Goal: Task Accomplishment & Management: Manage account settings

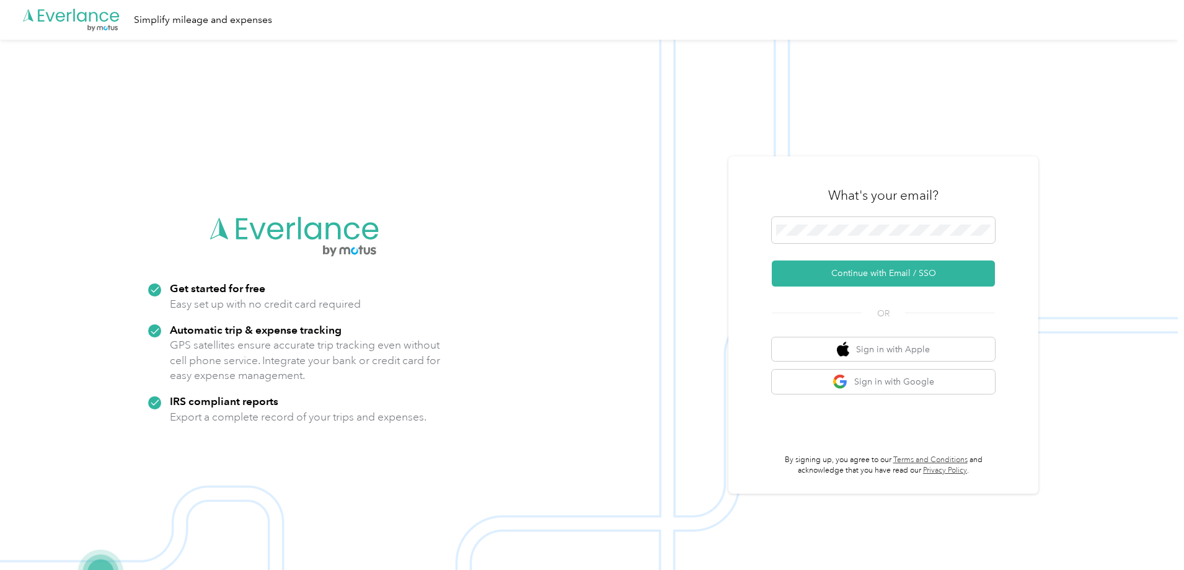
click at [788, 213] on div "What's your email?" at bounding box center [883, 195] width 223 height 43
click at [907, 277] on button "Continue with Email / SSO" at bounding box center [883, 273] width 223 height 26
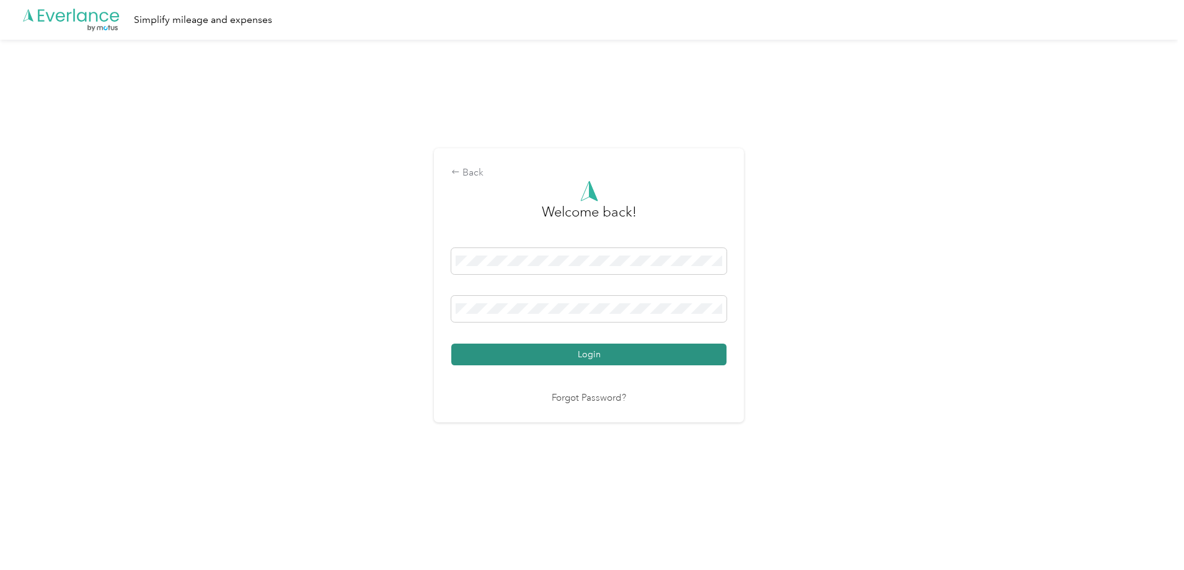
click at [611, 359] on button "Login" at bounding box center [588, 355] width 275 height 22
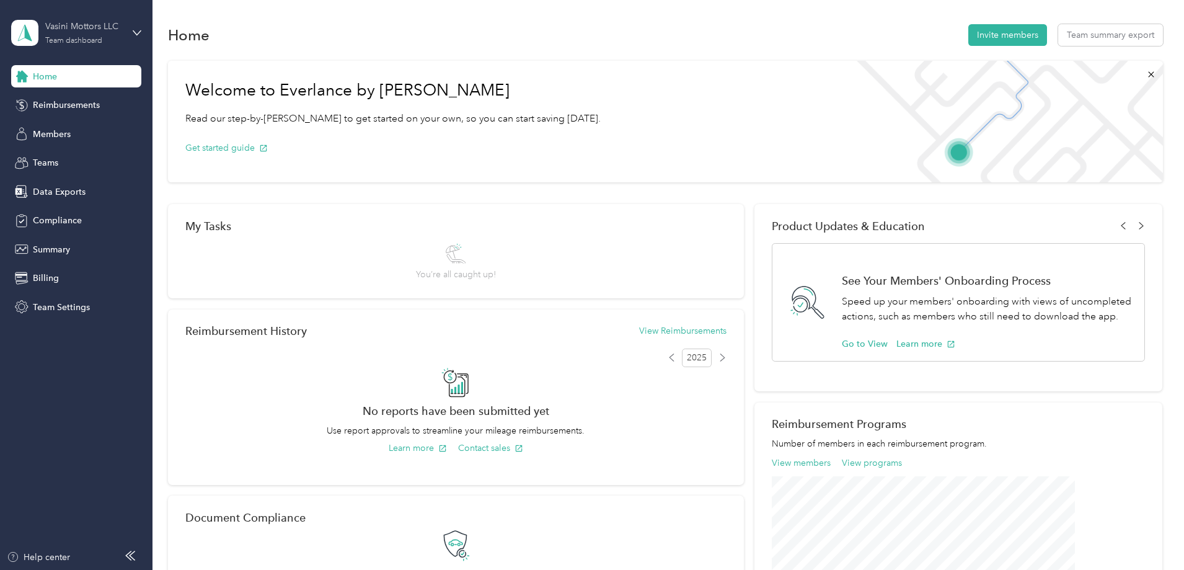
click at [120, 43] on div "Vasini Mottors LLC Team dashboard" at bounding box center [84, 32] width 78 height 25
click at [60, 132] on div "Personal dashboard" at bounding box center [142, 130] width 244 height 22
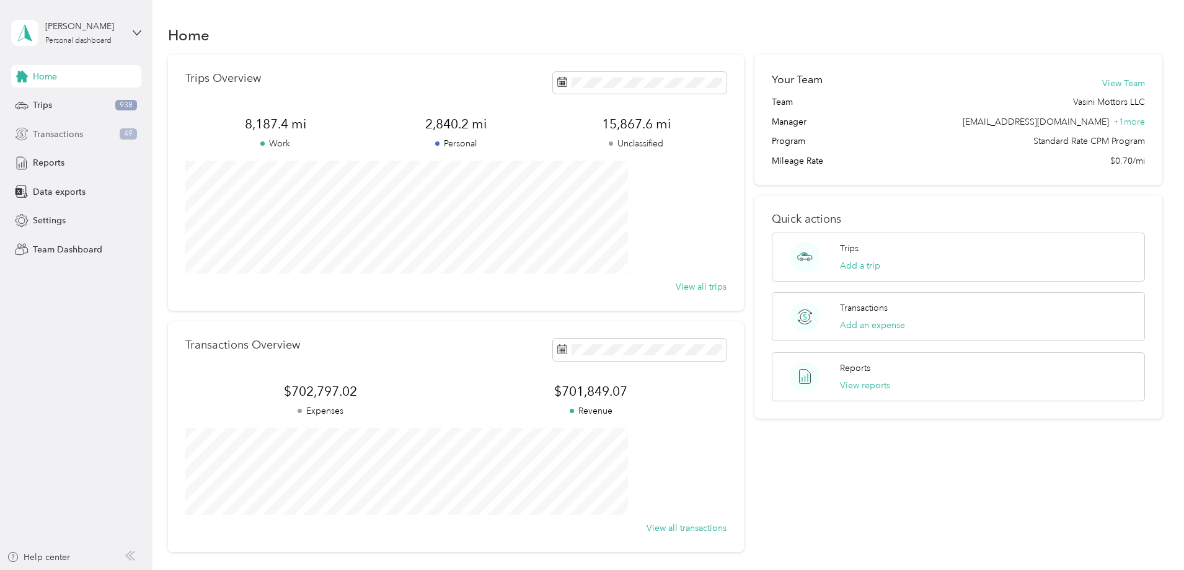
click at [73, 133] on span "Transactions" at bounding box center [58, 134] width 50 height 13
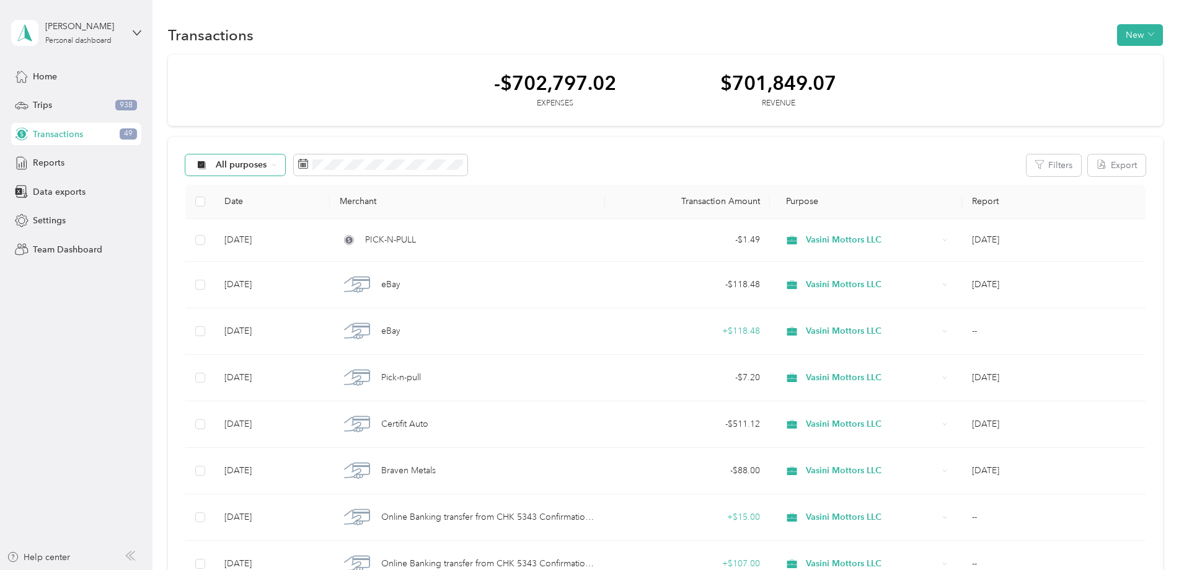
click at [267, 165] on span "All purposes" at bounding box center [241, 165] width 51 height 9
click at [327, 206] on span "Unclassified" at bounding box center [337, 209] width 76 height 13
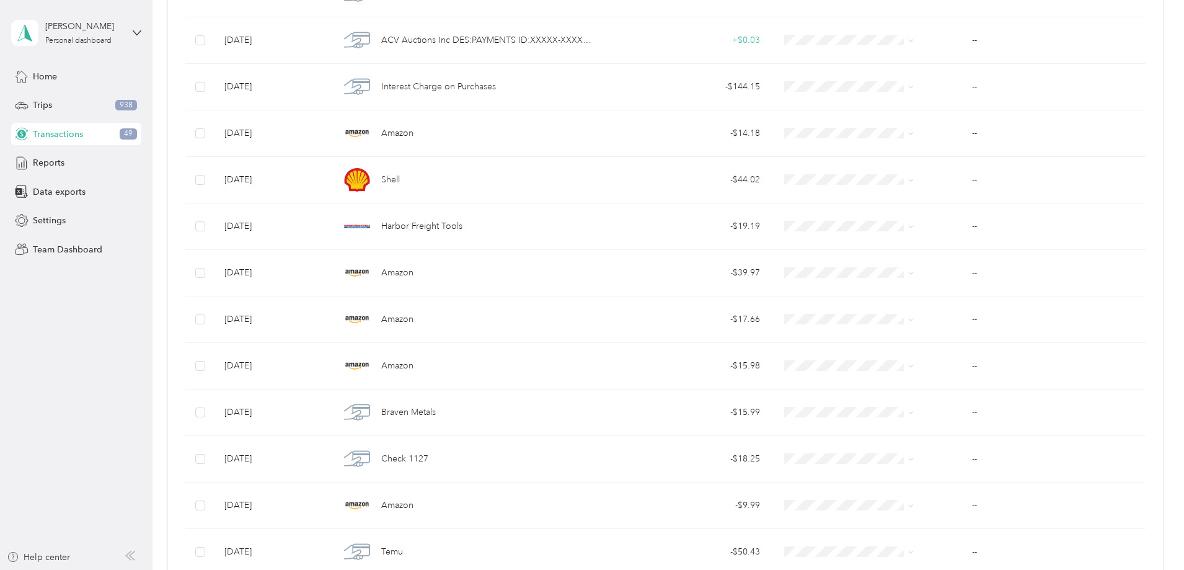
scroll to position [186, 0]
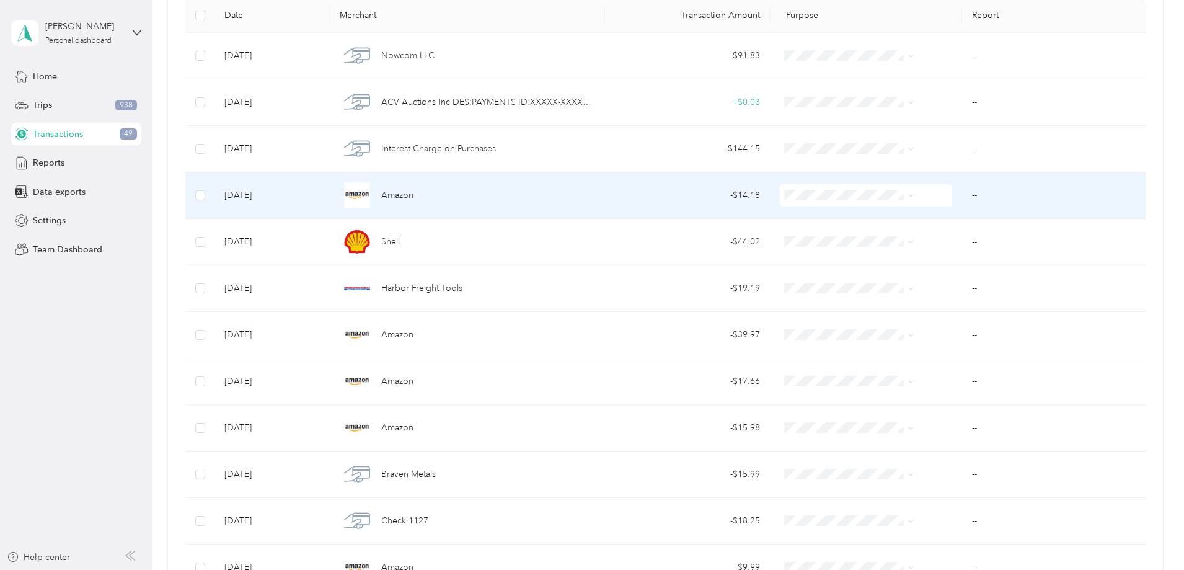
click at [414, 191] on span "Amazon" at bounding box center [397, 196] width 32 height 14
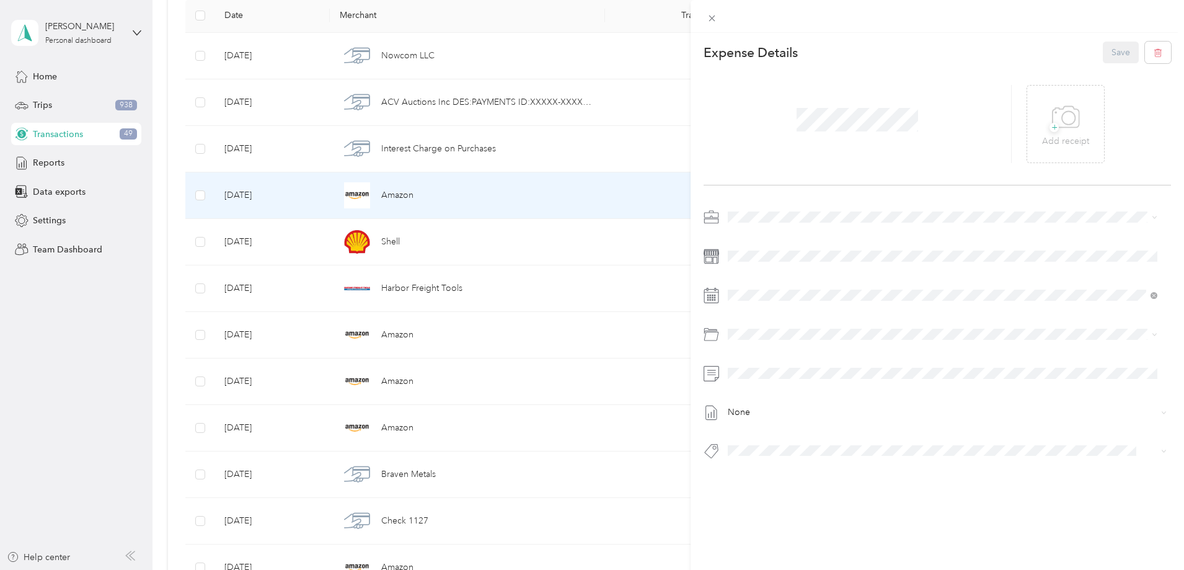
click at [768, 238] on span "Vasini Mottors LLC" at bounding box center [768, 238] width 72 height 11
click at [1063, 149] on div "+ Add receipt" at bounding box center [1066, 124] width 78 height 78
click at [1062, 145] on p "Add receipt" at bounding box center [1065, 142] width 47 height 14
click at [846, 475] on li "2013 Hyundai Elantra Gs Mb2582" at bounding box center [943, 473] width 438 height 24
click at [1111, 52] on button "Save" at bounding box center [1121, 53] width 36 height 22
